Goal: Information Seeking & Learning: Understand process/instructions

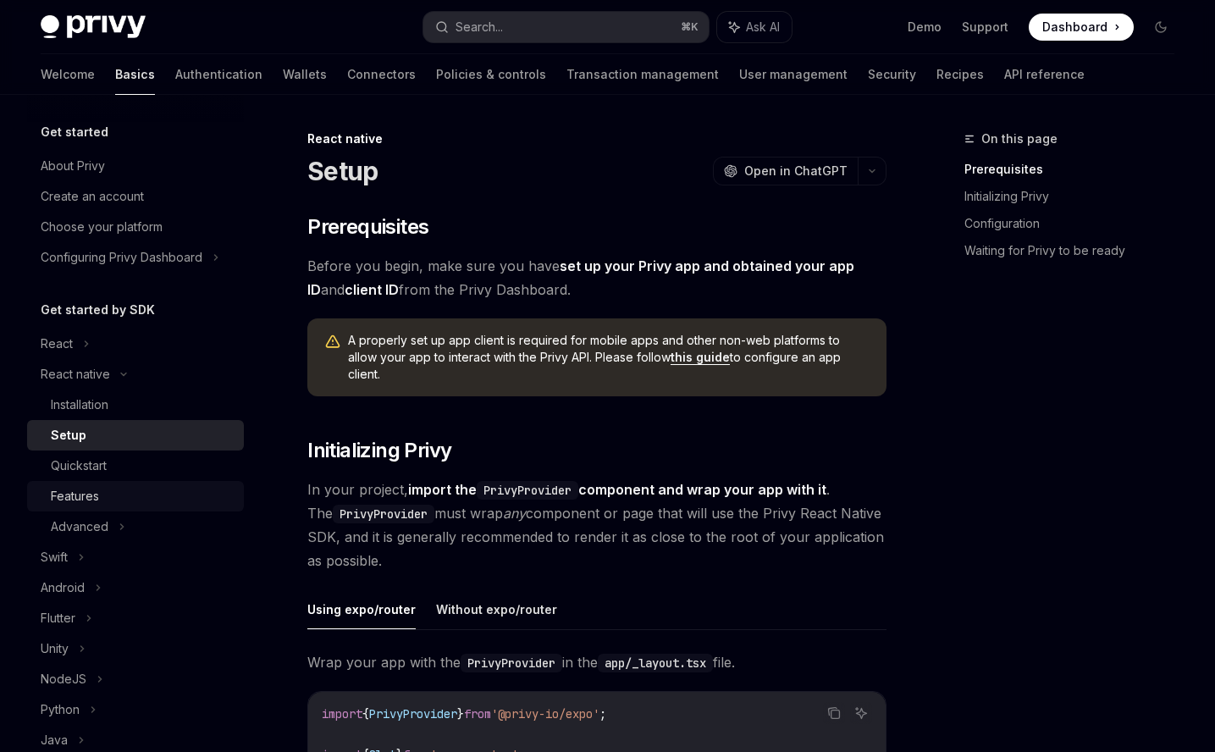
click at [175, 491] on div "Features" at bounding box center [142, 496] width 183 height 20
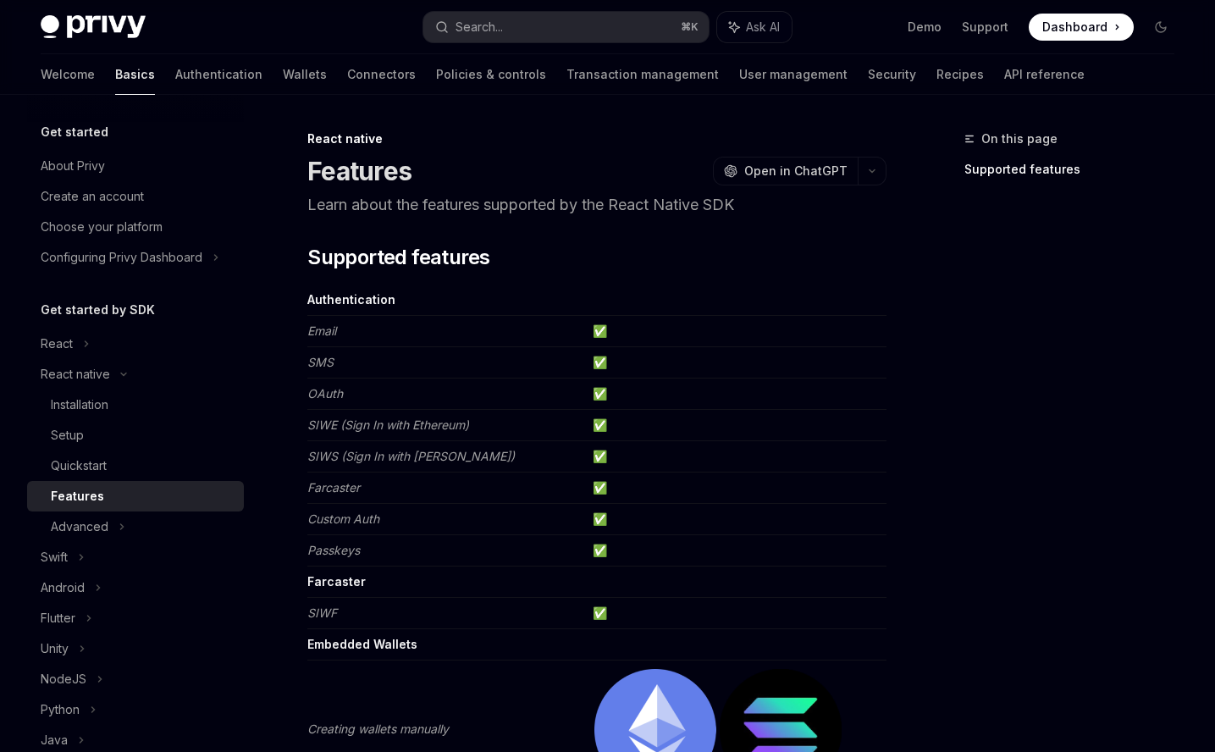
scroll to position [1051, 0]
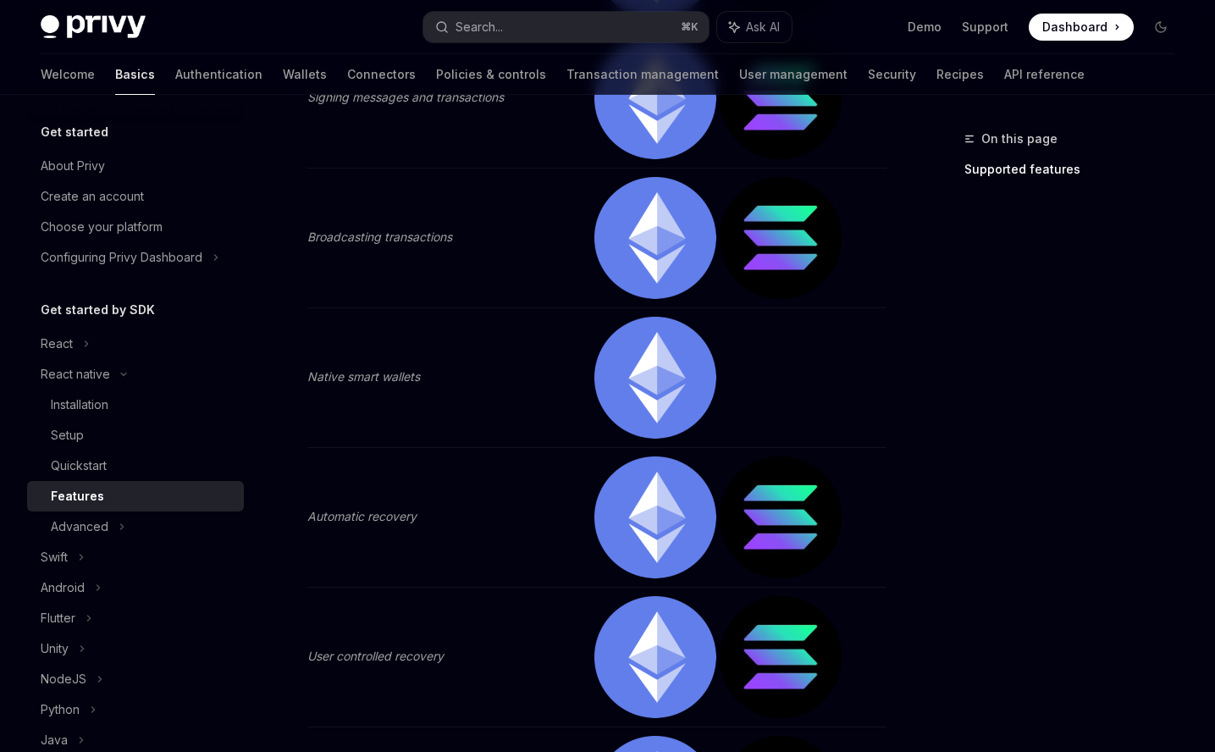
click at [394, 379] on em "Native smart wallets" at bounding box center [363, 376] width 113 height 14
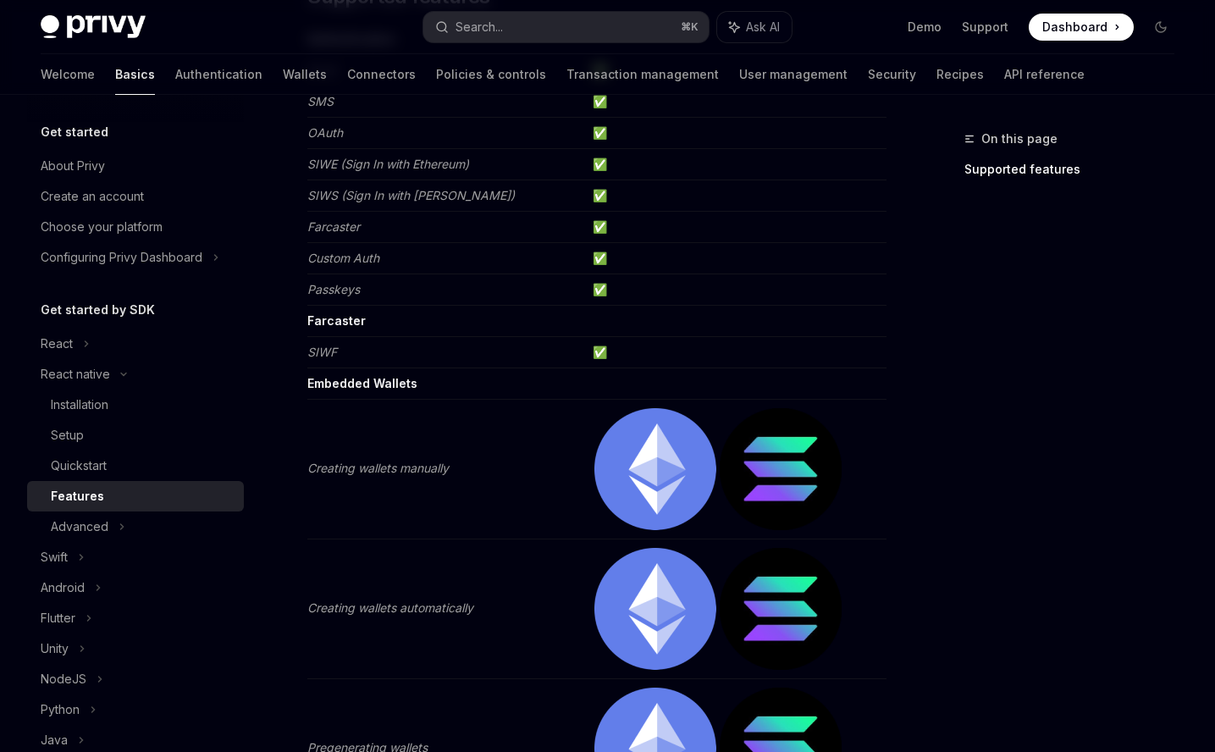
scroll to position [252, 0]
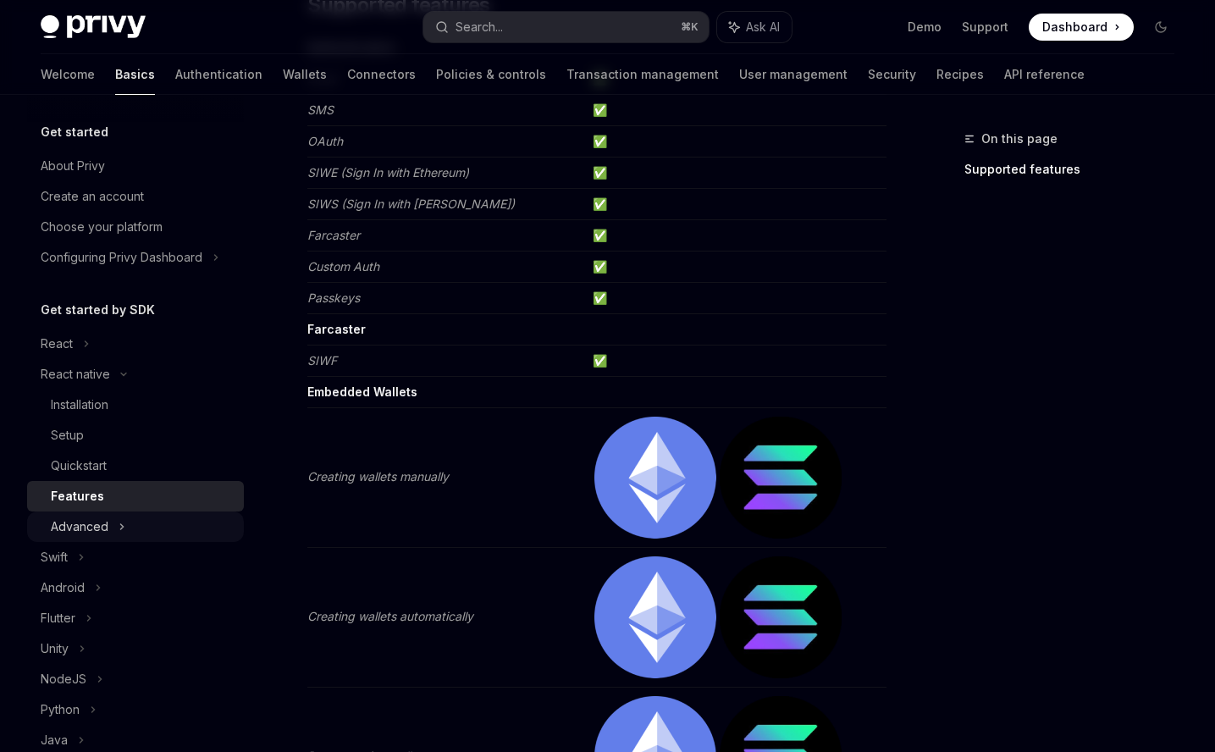
click at [27, 524] on div "Advanced" at bounding box center [135, 527] width 217 height 30
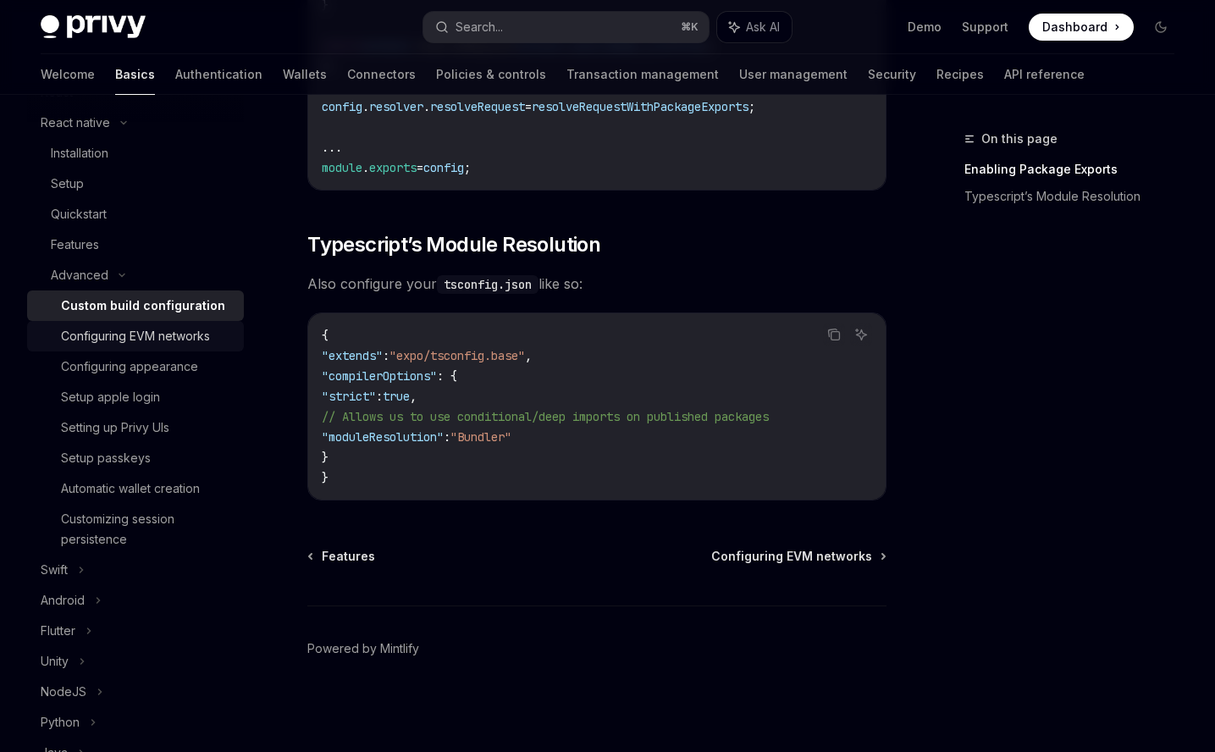
scroll to position [263, 0]
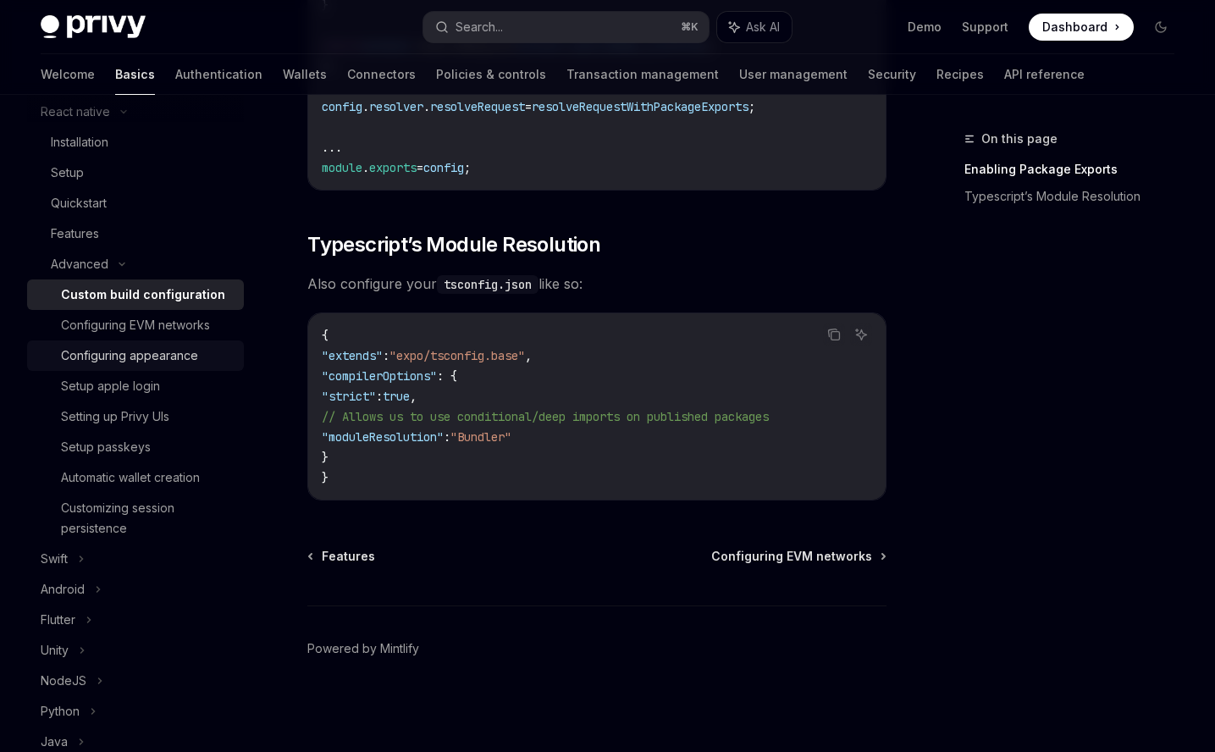
click at [137, 354] on div "Configuring appearance" at bounding box center [129, 356] width 137 height 20
type textarea "*"
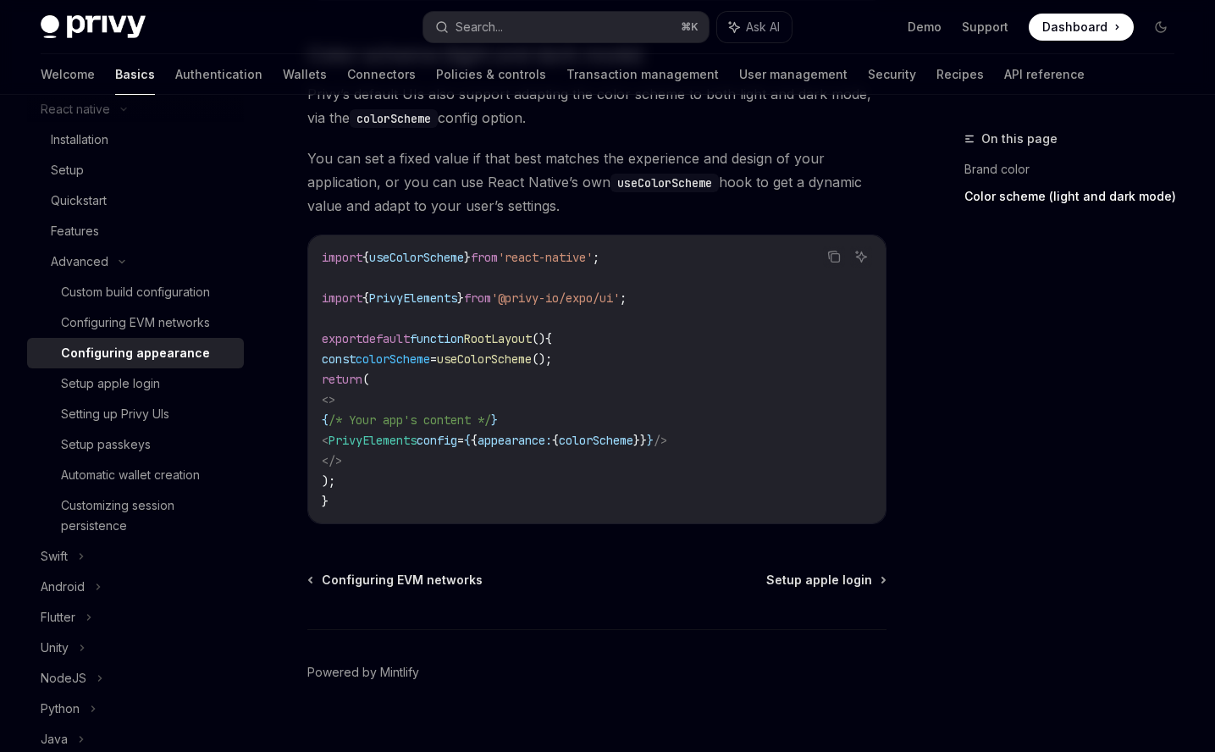
scroll to position [268, 0]
